Goal: Task Accomplishment & Management: Manage account settings

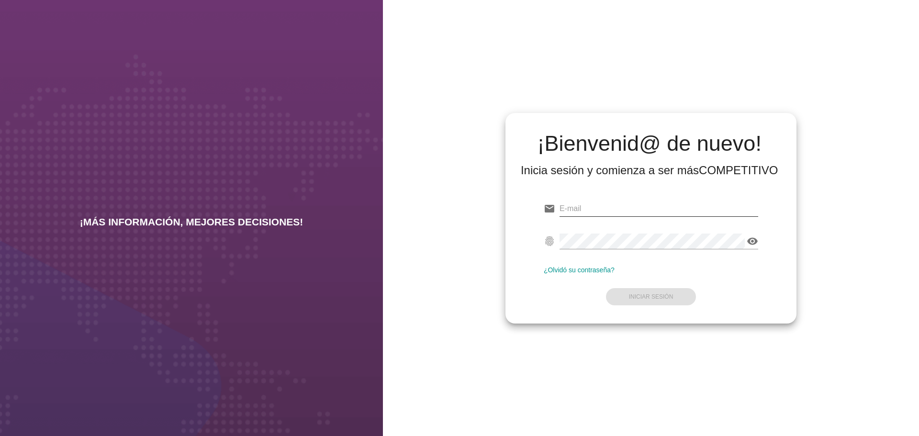
click at [603, 209] on input "email" at bounding box center [659, 208] width 199 height 15
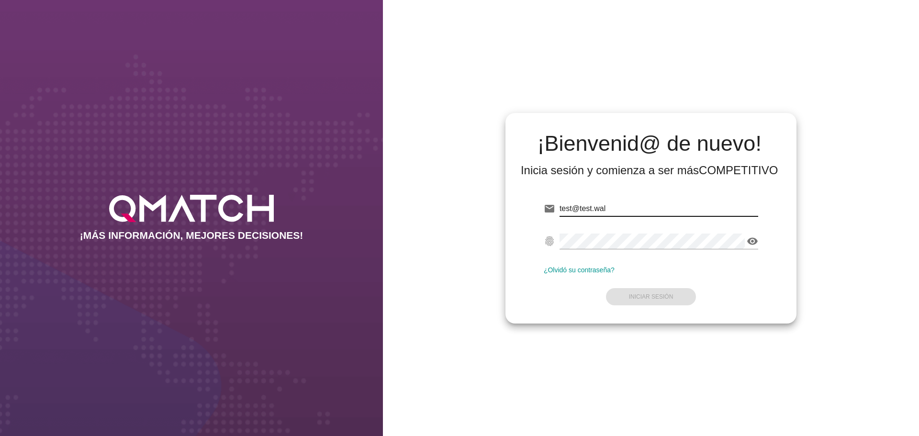
type input "[EMAIL_ADDRESS][DOMAIN_NAME]"
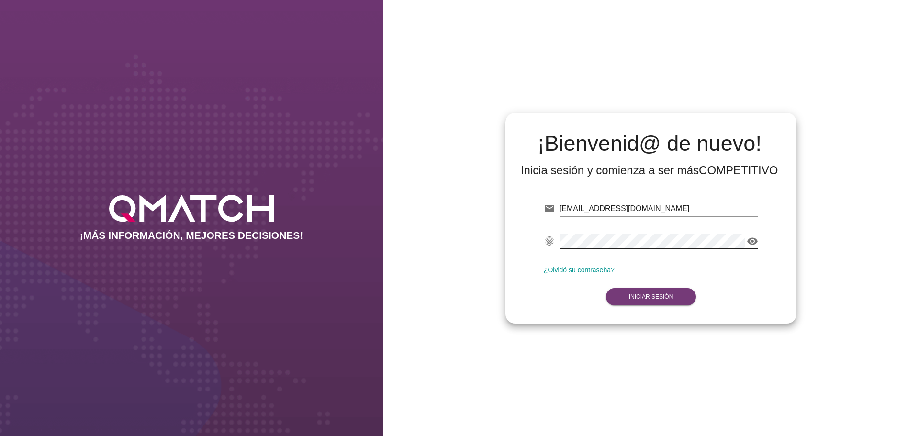
click at [659, 295] on strong "Iniciar Sesión" at bounding box center [651, 297] width 45 height 7
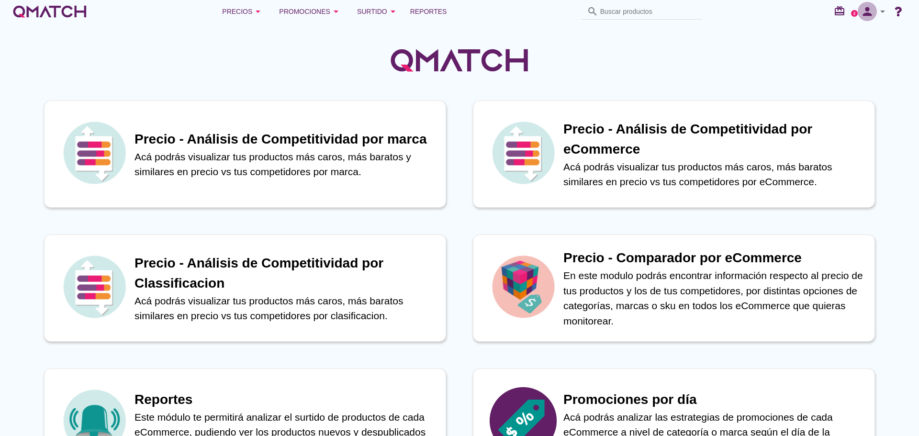
click at [877, 11] on icon "person" at bounding box center [867, 11] width 19 height 13
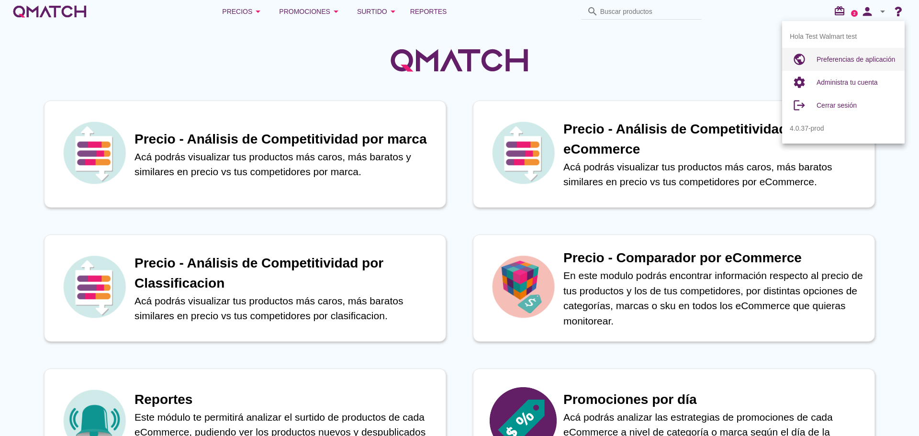
click at [835, 58] on span "Preferencias de aplicación" at bounding box center [856, 60] width 79 height 8
radio input "true"
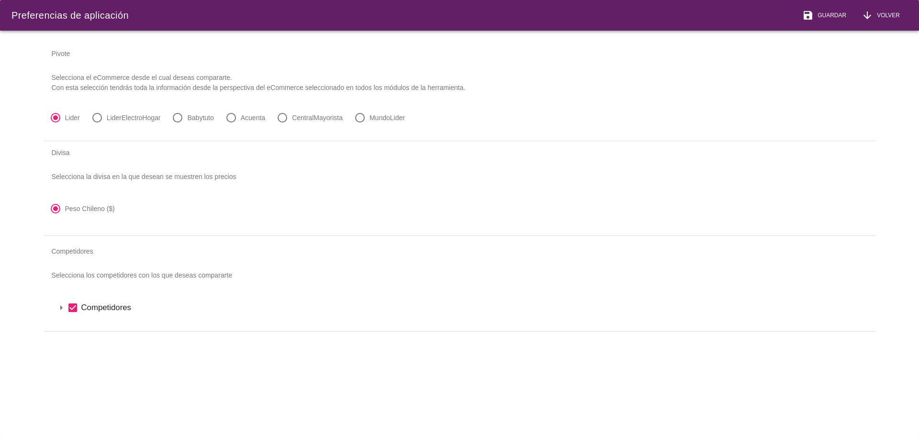
click at [61, 307] on icon "arrow_drop_down" at bounding box center [61, 307] width 11 height 11
click at [71, 327] on icon "arrow_drop_down" at bounding box center [73, 323] width 11 height 11
